Goal: Task Accomplishment & Management: Use online tool/utility

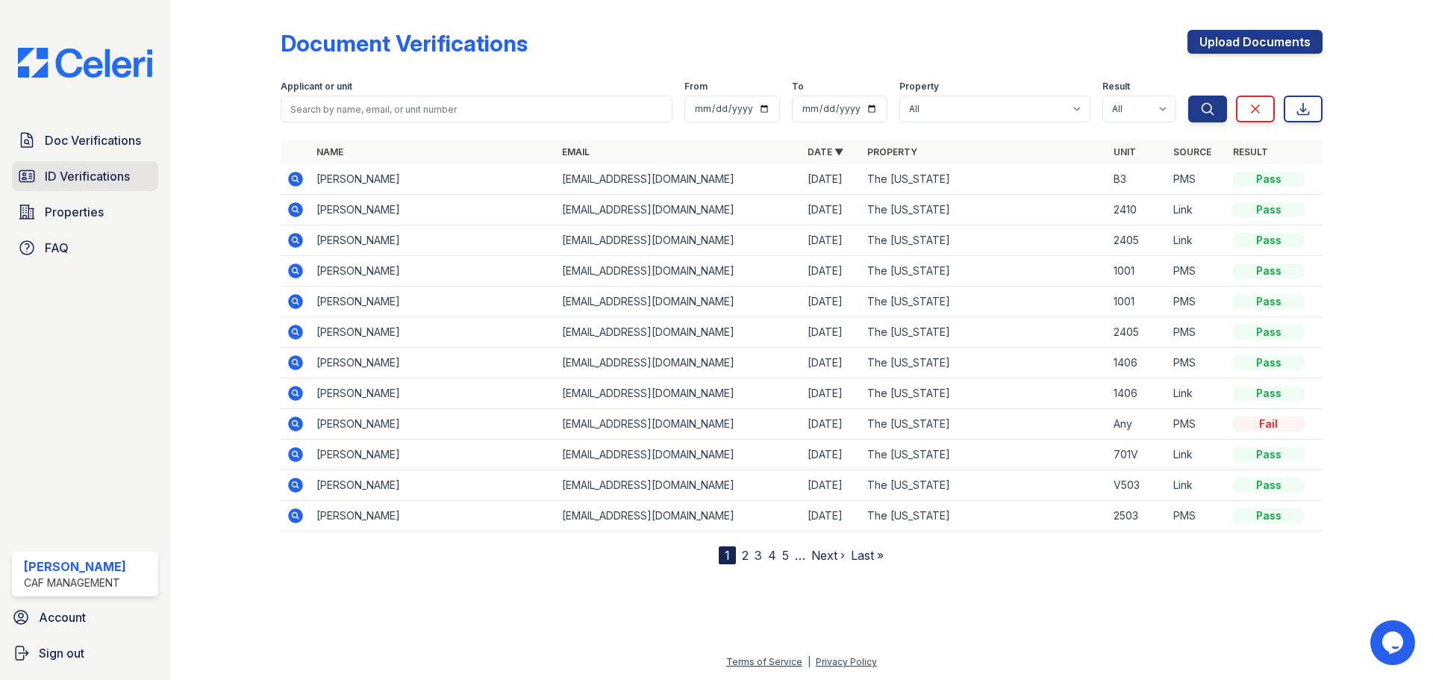
click at [90, 182] on span "ID Verifications" at bounding box center [87, 176] width 85 height 18
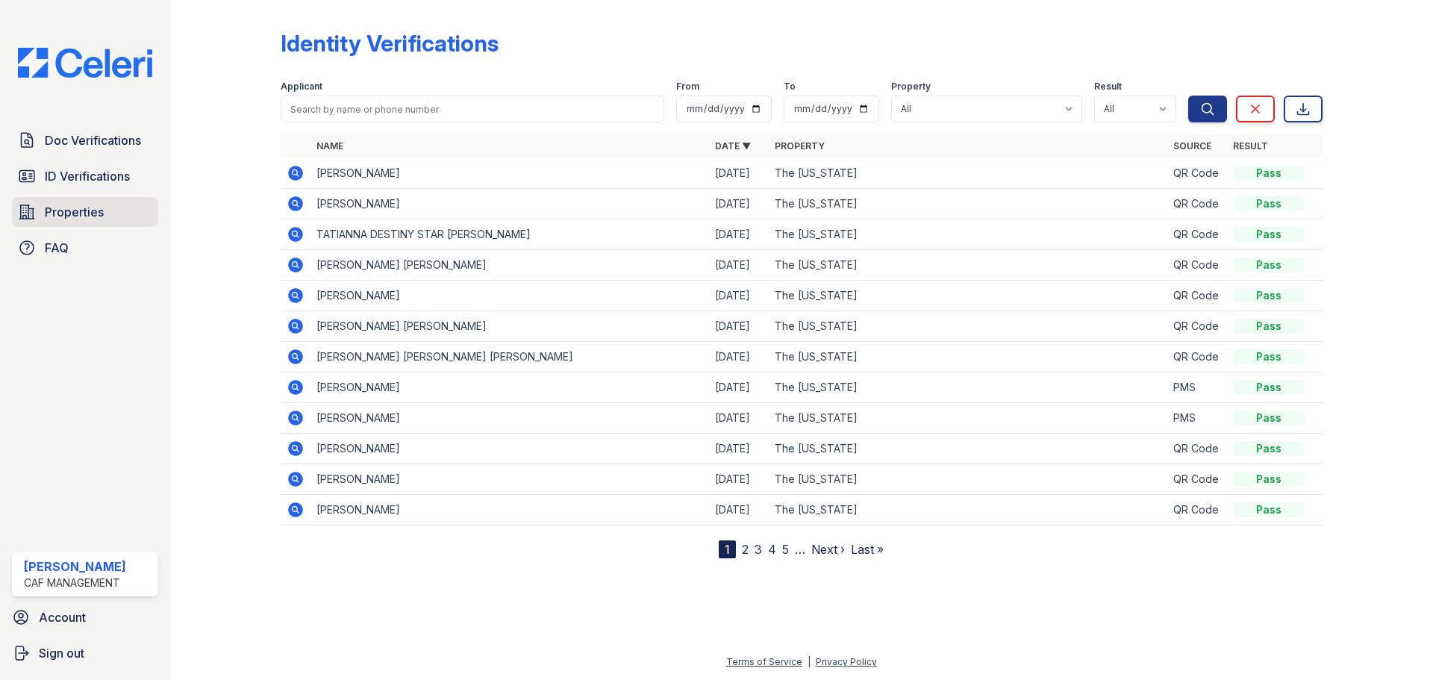
click at [91, 212] on span "Properties" at bounding box center [74, 212] width 59 height 18
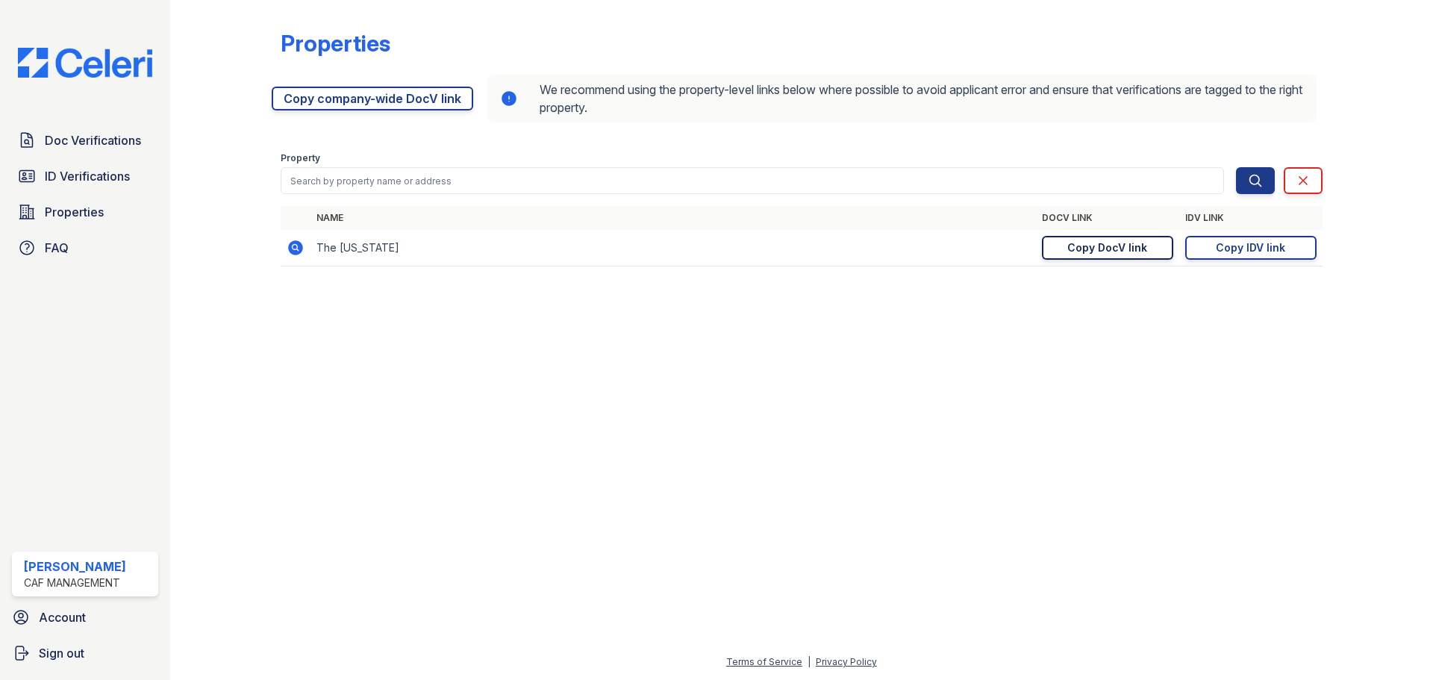
click at [1056, 252] on link "Copy DocV link Copy link" at bounding box center [1107, 248] width 131 height 24
click at [1266, 246] on div "Copy IDV link" at bounding box center [1250, 247] width 69 height 15
click at [1146, 250] on link "Copy DocV link Copy link" at bounding box center [1107, 248] width 131 height 24
click at [1220, 249] on div "Copy IDV link" at bounding box center [1250, 247] width 69 height 15
